Goal: Transaction & Acquisition: Purchase product/service

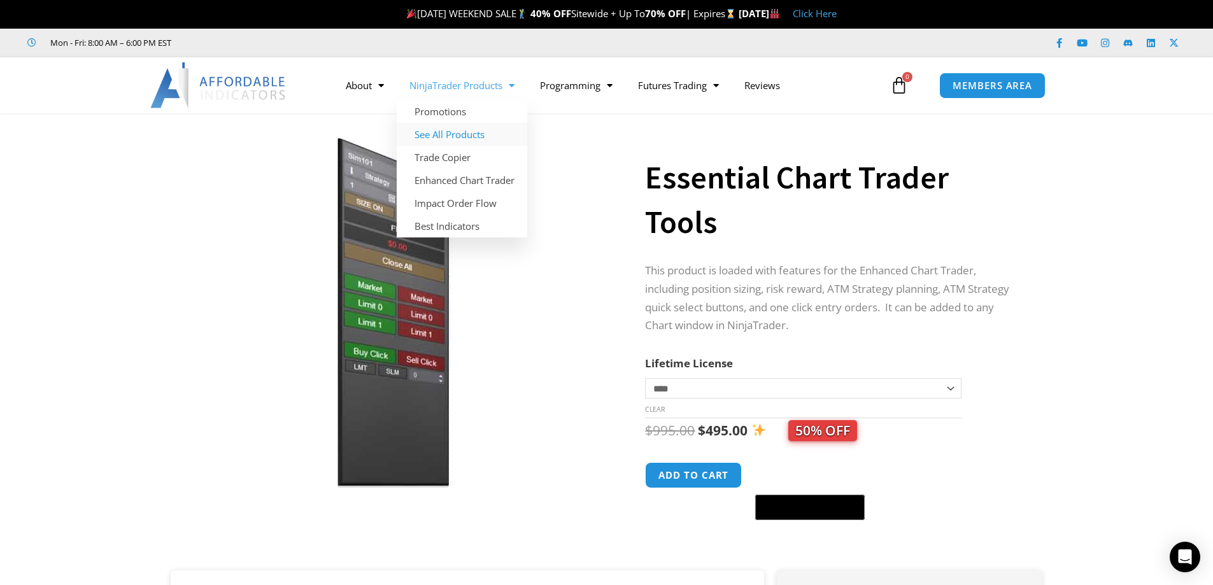
click at [456, 135] on link "See All Products" at bounding box center [462, 134] width 131 height 23
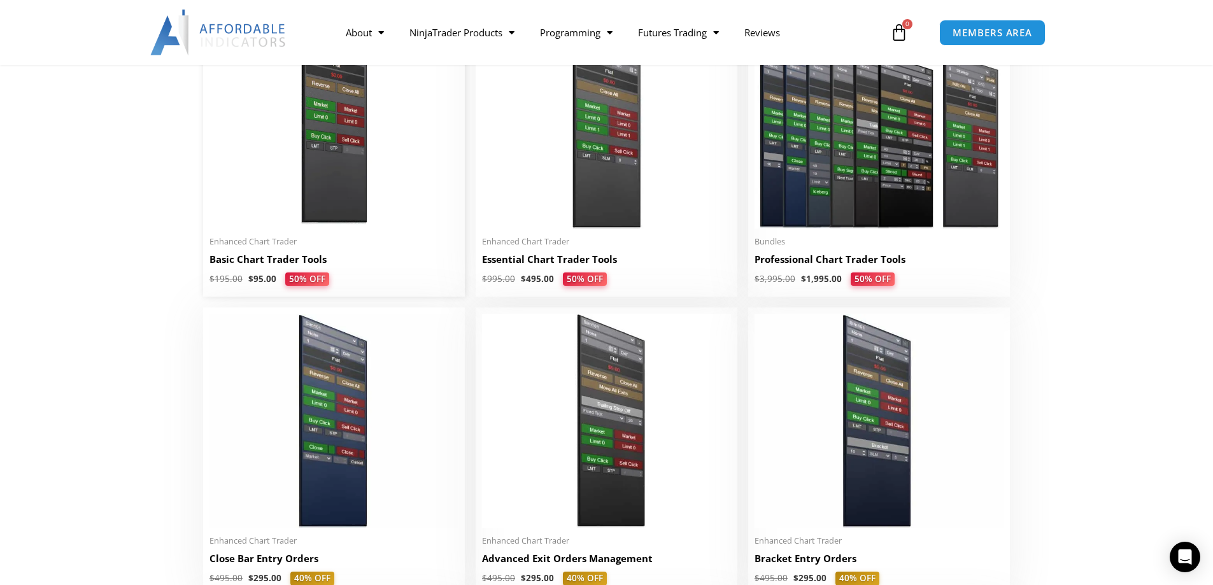
click at [320, 145] on img at bounding box center [333, 122] width 249 height 214
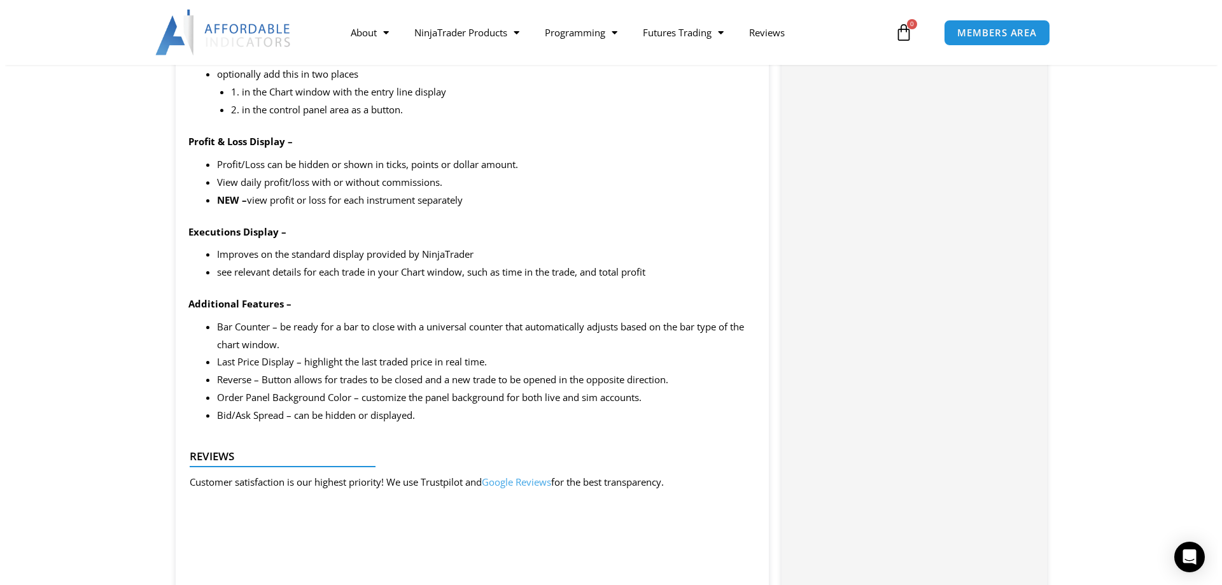
scroll to position [1592, 0]
